Goal: Transaction & Acquisition: Obtain resource

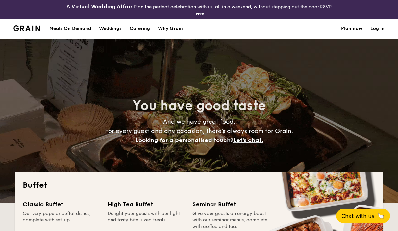
select select
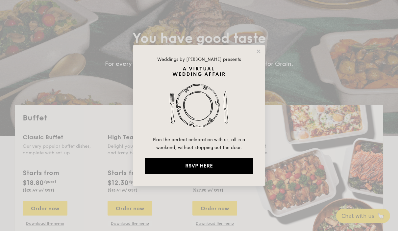
scroll to position [64, 0]
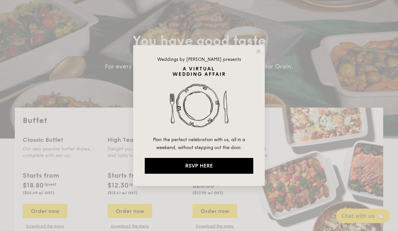
click at [257, 53] on icon at bounding box center [258, 51] width 4 height 4
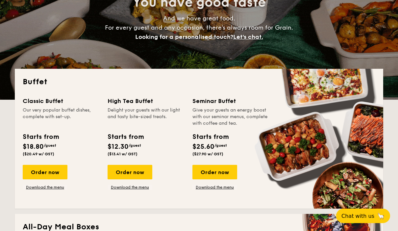
scroll to position [0, 0]
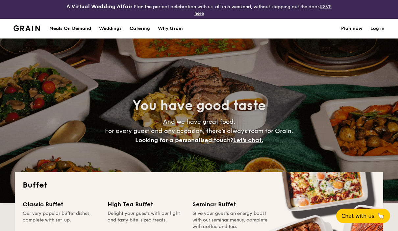
click at [114, 58] on div "You have good taste And we have great food. For every guest and any occasion, t…" at bounding box center [199, 120] width 368 height 164
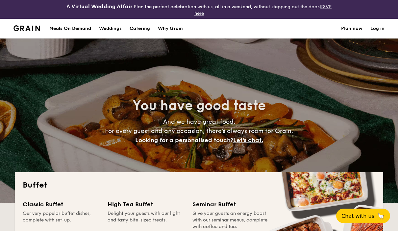
click at [70, 28] on div "Meals On Demand" at bounding box center [70, 29] width 42 height 20
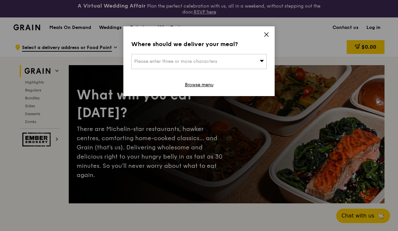
click at [271, 28] on div "Where should we deliver your meal? Please enter three or more characters Browse…" at bounding box center [198, 61] width 151 height 70
click at [266, 39] on span at bounding box center [266, 35] width 6 height 7
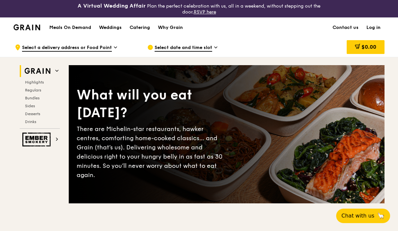
click at [274, 34] on div "Meals On Demand Weddings Catering Why Grain Contact us Log in" at bounding box center [198, 27] width 371 height 20
click at [132, 29] on div "Catering" at bounding box center [139, 28] width 20 height 20
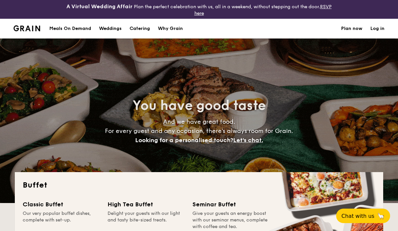
select select
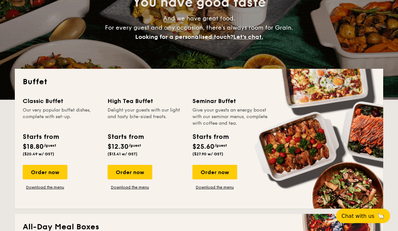
scroll to position [145, 0]
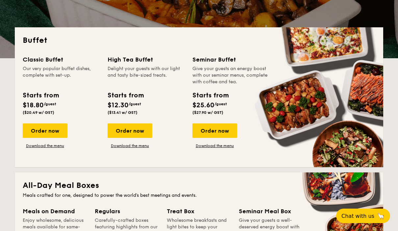
click at [211, 147] on link "Download the menu" at bounding box center [214, 145] width 45 height 5
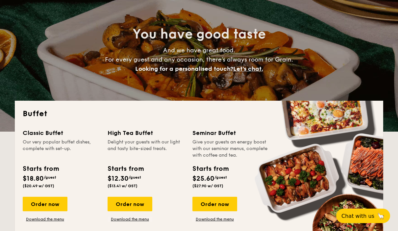
scroll to position [0, 0]
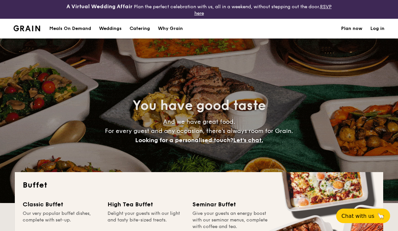
click at [144, 26] on h1 "Catering" at bounding box center [139, 29] width 20 height 20
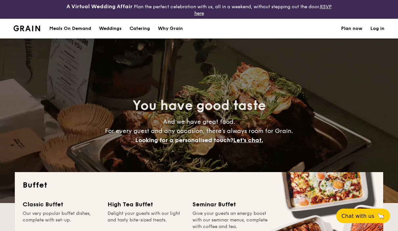
click at [141, 34] on h1 "Catering" at bounding box center [139, 29] width 20 height 20
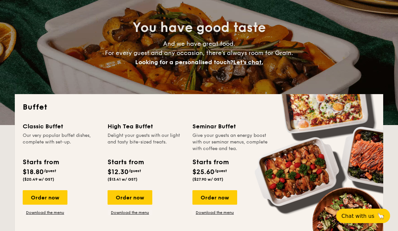
scroll to position [155, 0]
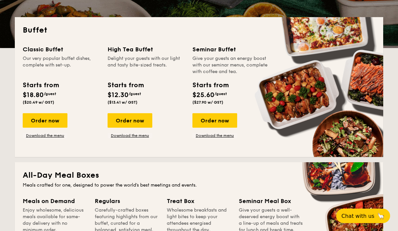
click at [54, 144] on div "Classic Buffet Our very popular buffet dishes, complete with set-up. Starts fro…" at bounding box center [199, 97] width 352 height 104
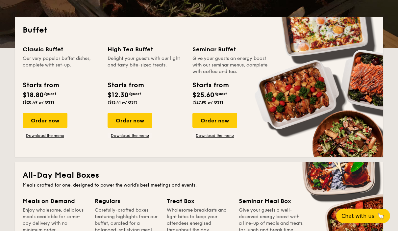
click at [55, 134] on link "Download the menu" at bounding box center [45, 135] width 45 height 5
